Goal: Information Seeking & Learning: Learn about a topic

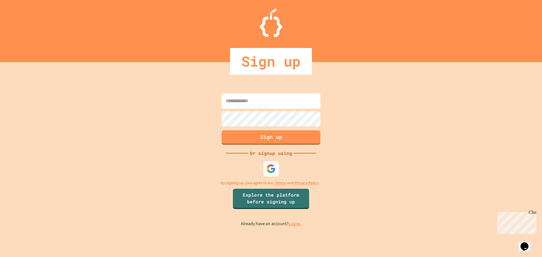
click at [267, 162] on div at bounding box center [271, 169] width 16 height 16
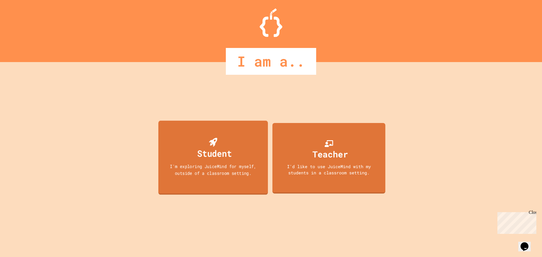
click at [184, 138] on div "Student I'm exploring JuiceMind for myself, outside of a classroom setting." at bounding box center [212, 157] width 109 height 74
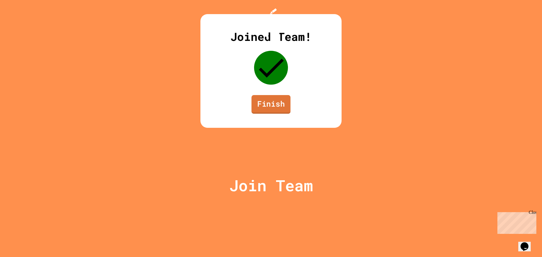
click at [259, 114] on link "Finish" at bounding box center [270, 104] width 39 height 19
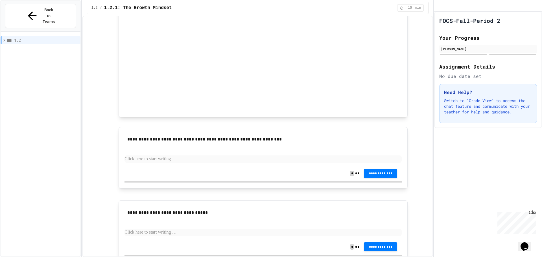
scroll to position [310, 0]
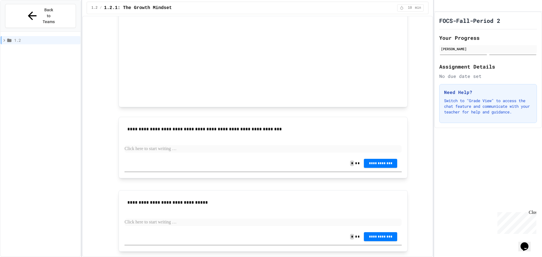
click at [159, 150] on p at bounding box center [262, 148] width 277 height 7
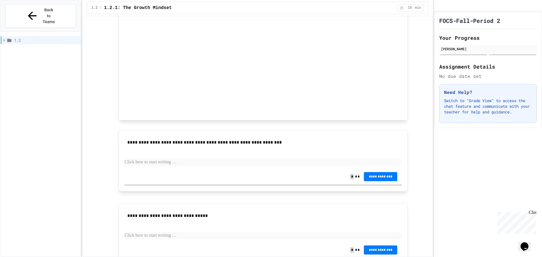
drag, startPoint x: 163, startPoint y: 148, endPoint x: 156, endPoint y: 148, distance: 6.5
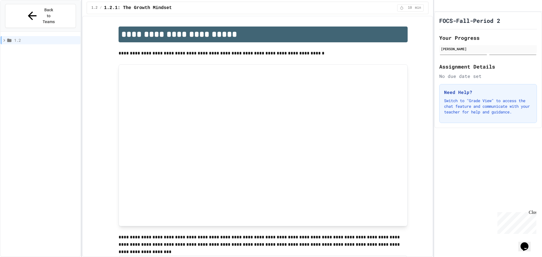
scroll to position [141, 0]
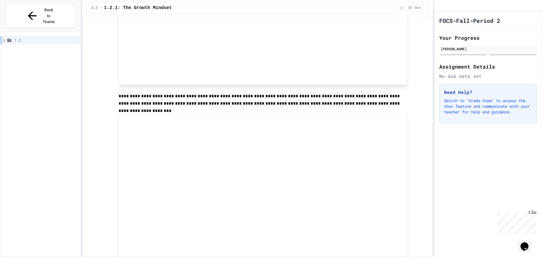
click at [18, 36] on div "1.2" at bounding box center [41, 40] width 80 height 8
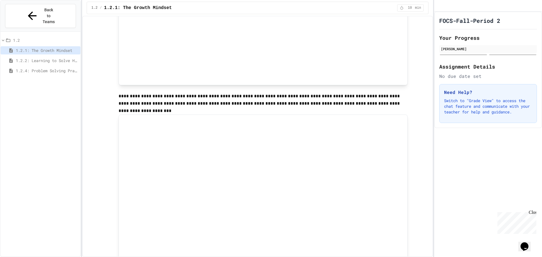
click at [35, 58] on span "1.2.2: Learning to Solve Hard Problems" at bounding box center [47, 61] width 62 height 6
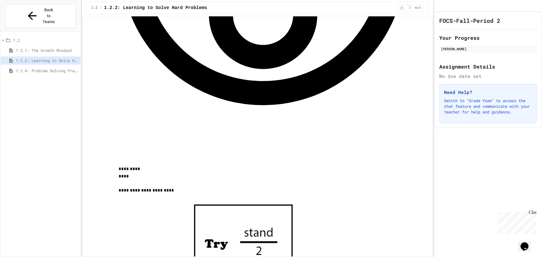
scroll to position [361, 0]
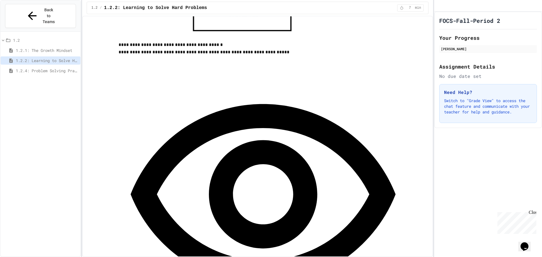
scroll to position [329, 0]
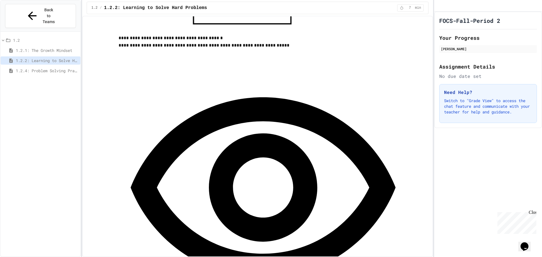
click at [42, 56] on div "1.2 1.2.1: The Growth Mindset 1.2.2: Learning to Solve Hard Problems 1.2.4: Pro…" at bounding box center [41, 56] width 80 height 45
click at [42, 68] on span "1.2.4: Problem Solving Practice" at bounding box center [47, 71] width 62 height 6
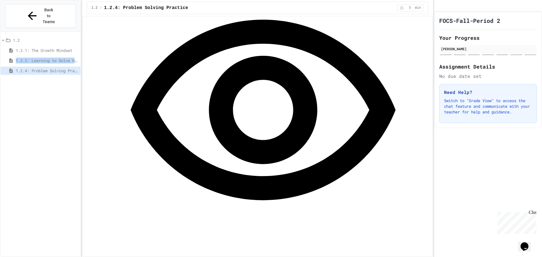
scroll to position [536, 0]
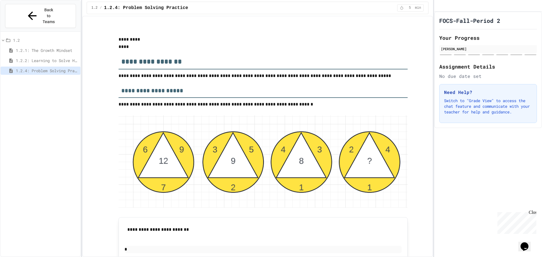
scroll to position [762, 0]
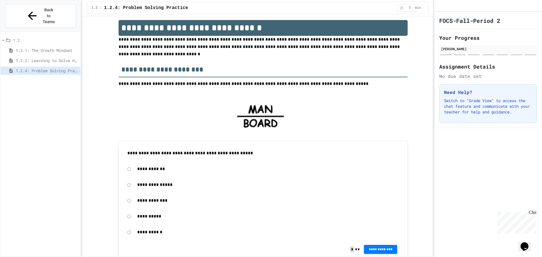
scroll to position [0, 0]
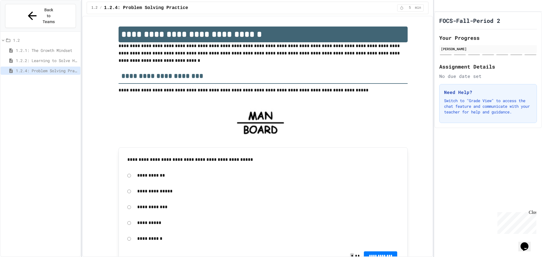
click at [155, 207] on p "**********" at bounding box center [268, 206] width 262 height 7
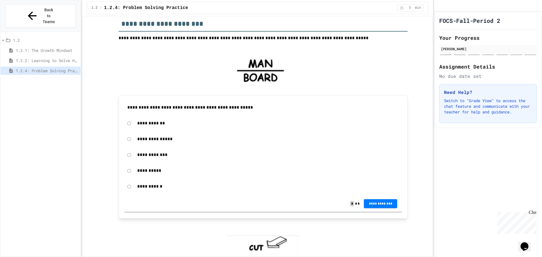
scroll to position [141, 0]
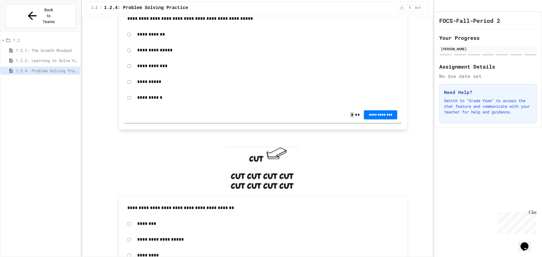
click at [129, 50] on div "**********" at bounding box center [262, 50] width 277 height 13
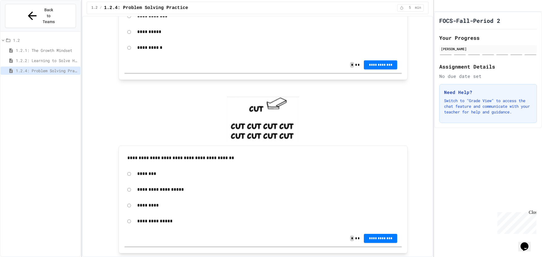
scroll to position [226, 0]
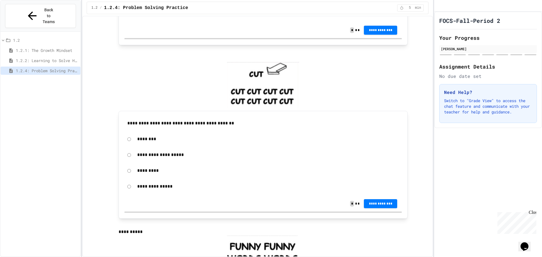
click at [129, 155] on div "**********" at bounding box center [262, 154] width 277 height 13
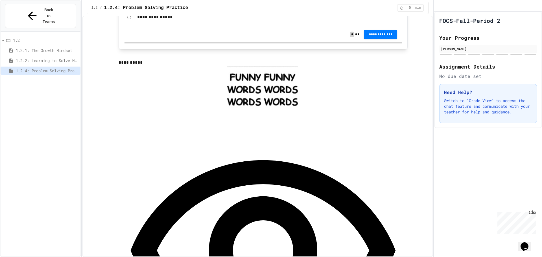
click at [249, 85] on img at bounding box center [262, 89] width 71 height 46
drag, startPoint x: 239, startPoint y: 118, endPoint x: 222, endPoint y: 123, distance: 18.2
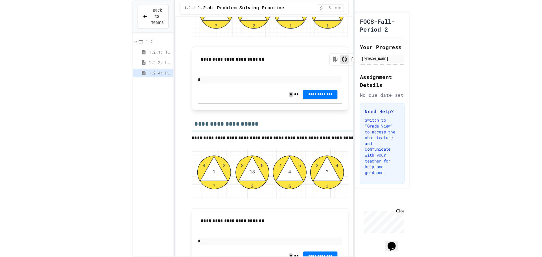
scroll to position [762, 0]
